Goal: Task Accomplishment & Management: Complete application form

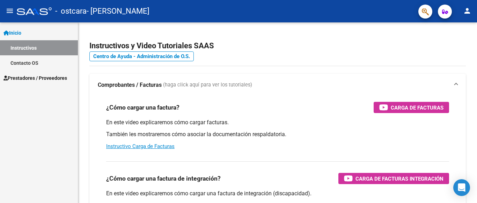
click at [58, 76] on span "Prestadores / Proveedores" at bounding box center [35, 78] width 64 height 8
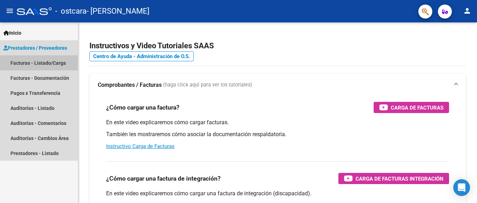
click at [54, 63] on link "Facturas - Listado/Carga" at bounding box center [39, 62] width 78 height 15
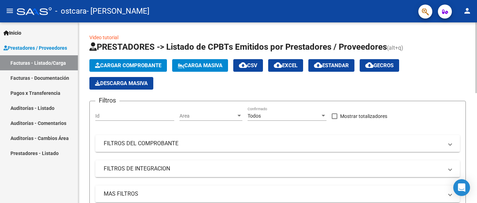
click at [134, 64] on span "Cargar Comprobante" at bounding box center [128, 65] width 66 height 6
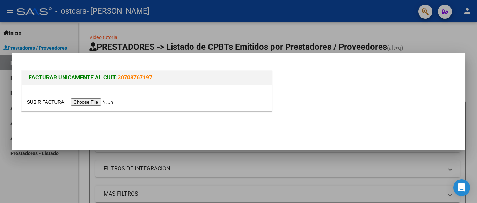
click at [81, 101] on input "file" at bounding box center [71, 101] width 88 height 7
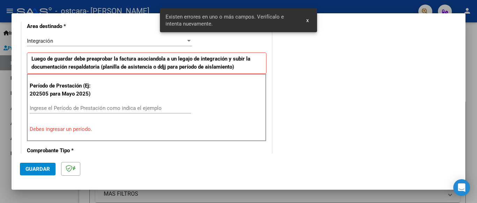
scroll to position [177, 0]
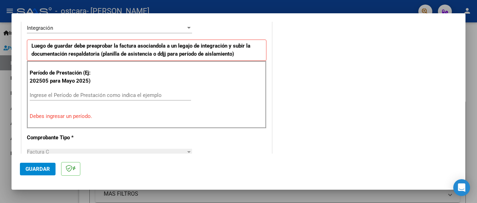
click at [36, 95] on input "Ingrese el Período de Prestación como indica el ejemplo" at bounding box center [110, 95] width 161 height 6
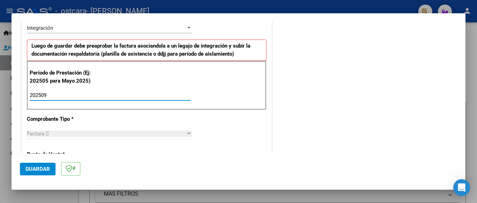
type input "202509"
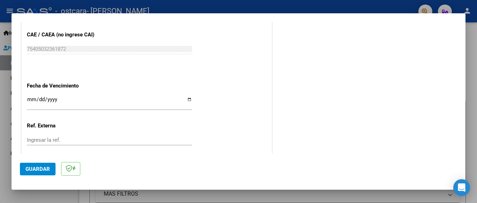
scroll to position [456, 0]
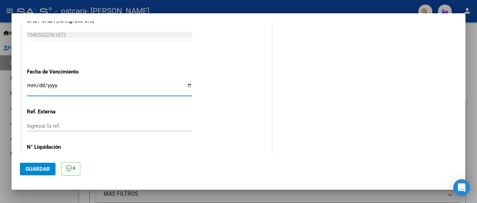
click at [186, 83] on input "Ingresar la fecha" at bounding box center [109, 87] width 165 height 11
type input "[DATE]"
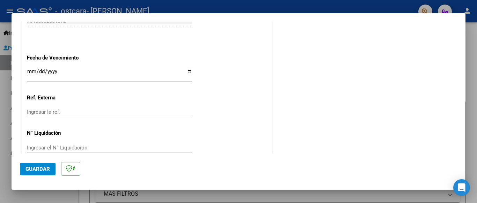
scroll to position [474, 0]
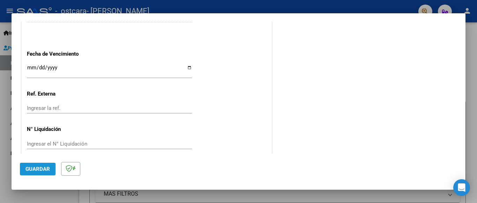
click at [38, 169] on span "Guardar" at bounding box center [37, 169] width 24 height 6
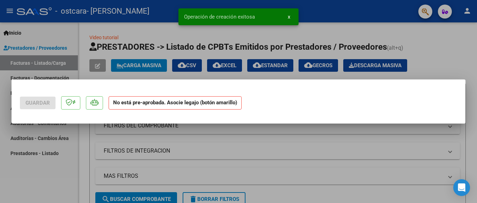
scroll to position [0, 0]
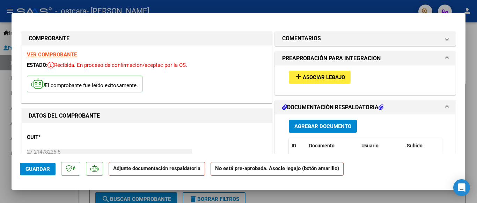
click at [318, 76] on span "Asociar Legajo" at bounding box center [324, 77] width 42 height 6
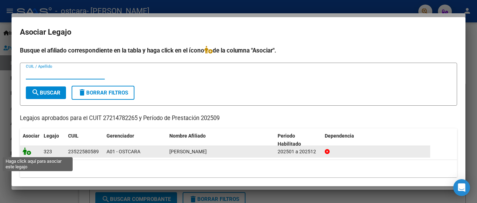
click at [27, 152] on icon at bounding box center [27, 151] width 8 height 8
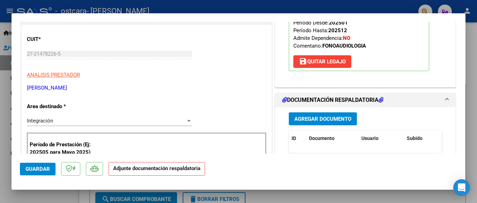
scroll to position [112, 0]
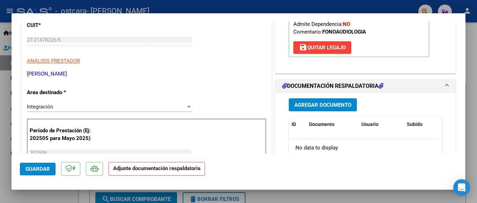
click at [320, 102] on span "Agregar Documento" at bounding box center [322, 105] width 57 height 6
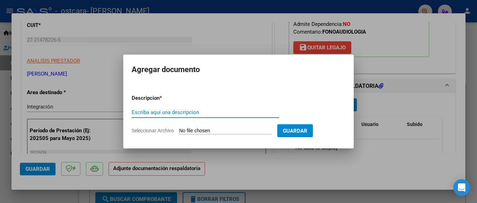
click at [132, 111] on input "Escriba aquí una descripcion" at bounding box center [205, 112] width 147 height 6
type input "Planilla de asistencia"
click at [203, 131] on input "Seleccionar Archivo" at bounding box center [225, 130] width 93 height 7
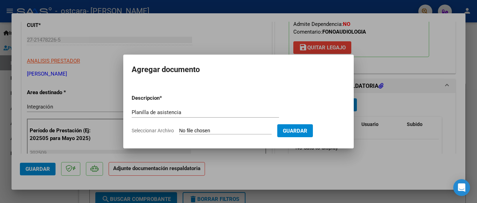
type input "C:\fakepath\[PERSON_NAME] [DATE] .pdf"
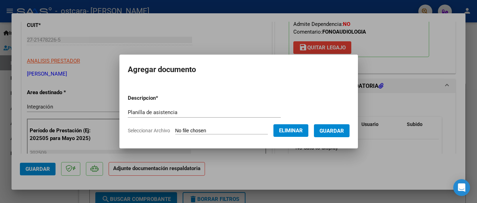
click at [335, 132] on span "Guardar" at bounding box center [331, 130] width 24 height 6
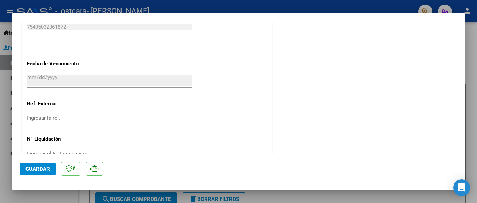
scroll to position [485, 0]
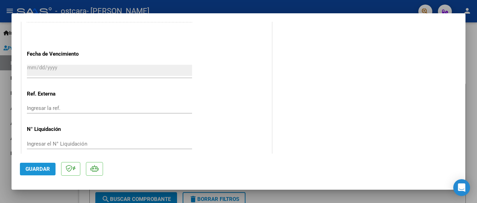
click at [38, 169] on span "Guardar" at bounding box center [37, 169] width 24 height 6
